Goal: Information Seeking & Learning: Check status

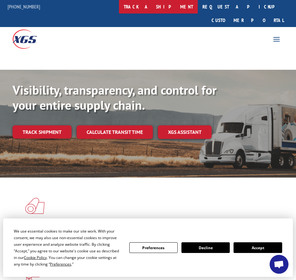
click at [176, 4] on link "track a shipment" at bounding box center [158, 7] width 79 height 14
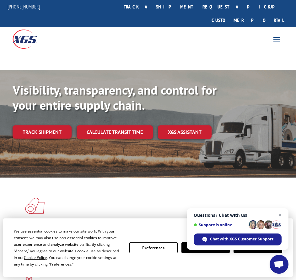
click at [280, 214] on span "Close chat" at bounding box center [280, 215] width 8 height 8
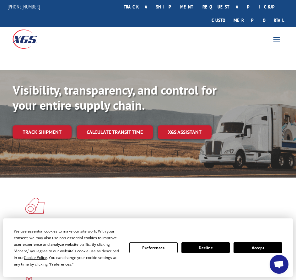
click at [250, 244] on button "Accept" at bounding box center [258, 247] width 48 height 11
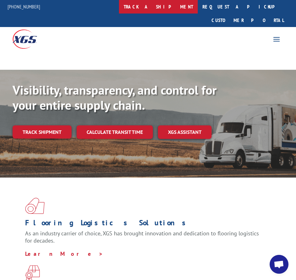
click at [171, 8] on link "track a shipment" at bounding box center [158, 7] width 79 height 14
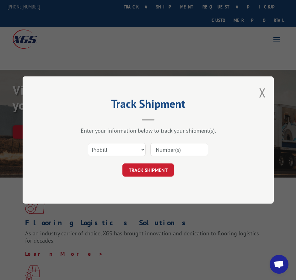
click at [169, 153] on input at bounding box center [179, 149] width 58 height 13
type input "17547626"
click at [160, 170] on button "TRACK SHIPMENT" at bounding box center [148, 169] width 52 height 13
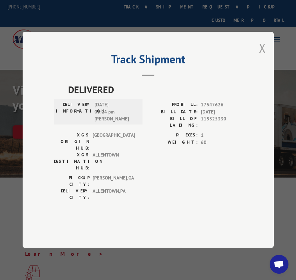
click at [264, 56] on button "Close modal" at bounding box center [262, 48] width 7 height 17
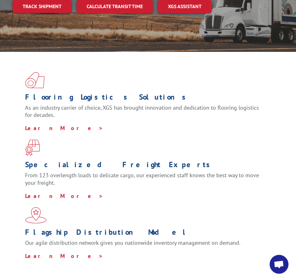
scroll to position [63, 0]
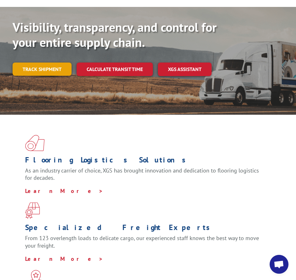
click at [59, 62] on link "Track shipment" at bounding box center [42, 68] width 59 height 13
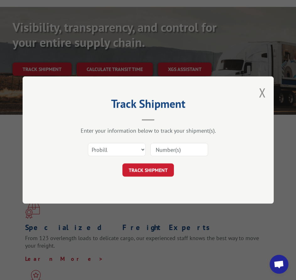
click at [188, 150] on input at bounding box center [179, 149] width 58 height 13
type input "17547626"
click at [161, 173] on button "TRACK SHIPMENT" at bounding box center [148, 169] width 52 height 13
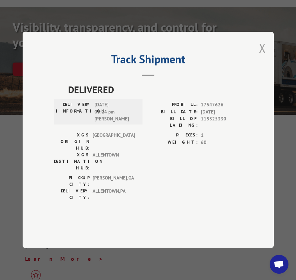
drag, startPoint x: 237, startPoint y: 90, endPoint x: 264, endPoint y: 70, distance: 33.7
click at [237, 76] on header "Track Shipment" at bounding box center [148, 65] width 188 height 21
click at [262, 56] on button "Close modal" at bounding box center [262, 48] width 7 height 17
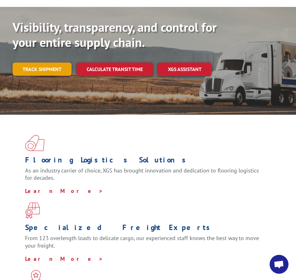
click at [49, 62] on link "Track shipment" at bounding box center [42, 68] width 59 height 13
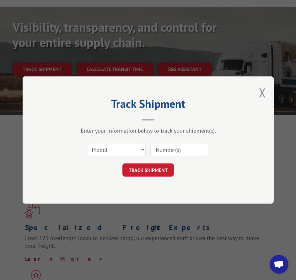
click at [166, 152] on input at bounding box center [179, 149] width 58 height 13
type input "17547801"
click at [154, 167] on button "TRACK SHIPMENT" at bounding box center [148, 169] width 52 height 13
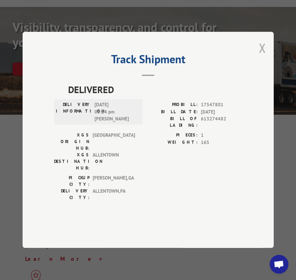
click at [261, 56] on button "Close modal" at bounding box center [262, 48] width 7 height 17
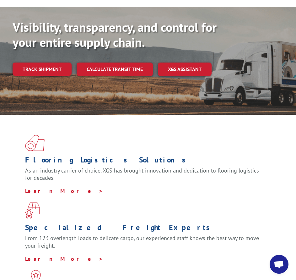
drag, startPoint x: 260, startPoint y: 143, endPoint x: 260, endPoint y: 129, distance: 14.1
click at [260, 156] on h1 "Flooring Logistics Solutions" at bounding box center [145, 161] width 241 height 11
click at [35, 62] on link "Track shipment" at bounding box center [42, 68] width 59 height 13
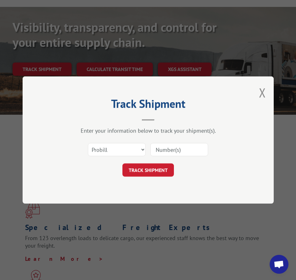
click at [177, 149] on input at bounding box center [179, 149] width 58 height 13
click at [261, 95] on button "Close modal" at bounding box center [262, 92] width 7 height 17
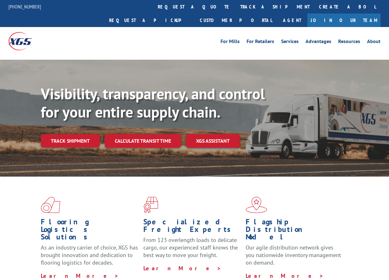
scroll to position [63, 0]
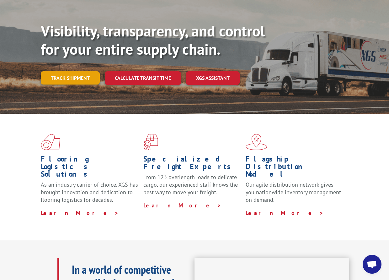
click at [85, 71] on link "Track shipment" at bounding box center [70, 77] width 59 height 13
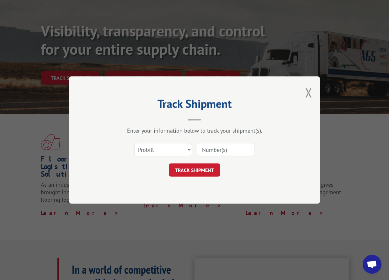
click at [237, 152] on input at bounding box center [226, 149] width 58 height 13
paste input "17547801"
type input "17547801"
click at [205, 171] on button "TRACK SHIPMENT" at bounding box center [195, 169] width 52 height 13
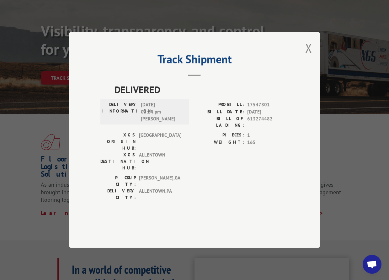
click at [308, 56] on button "Close modal" at bounding box center [309, 48] width 7 height 17
